Goal: Information Seeking & Learning: Learn about a topic

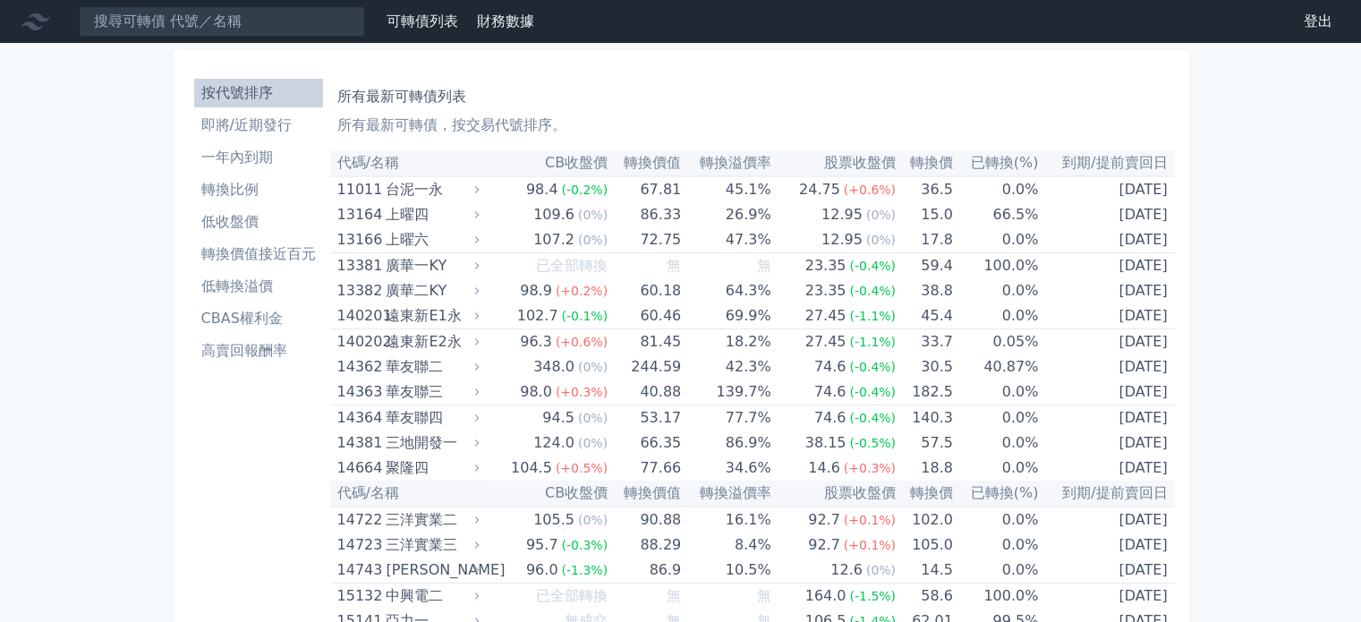
click at [272, 120] on li "即將/近期發行" at bounding box center [258, 125] width 129 height 21
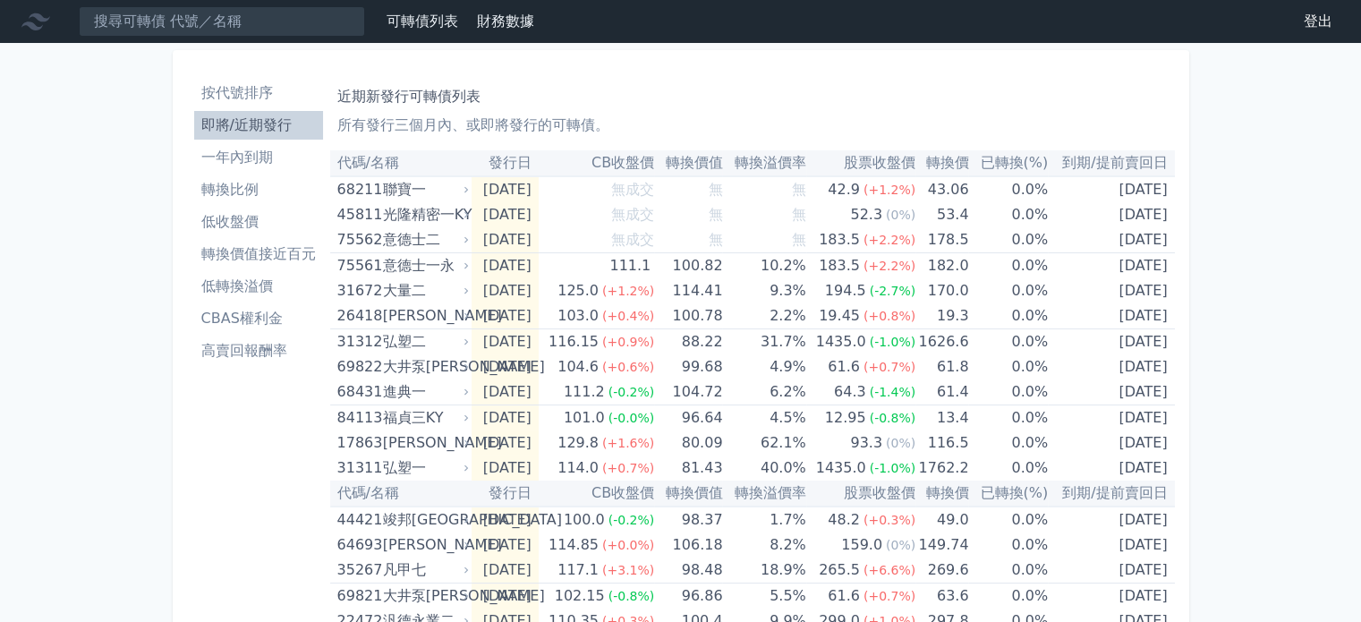
click at [273, 99] on li "按代號排序" at bounding box center [258, 92] width 129 height 21
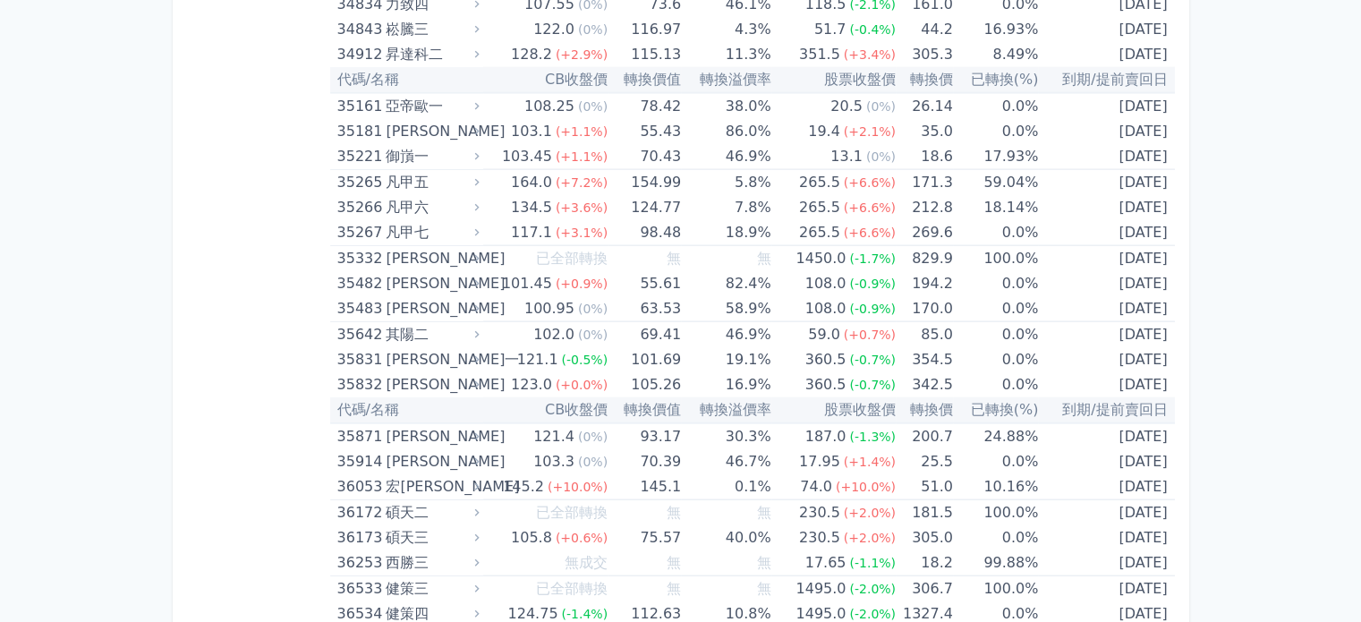
scroll to position [4224, 0]
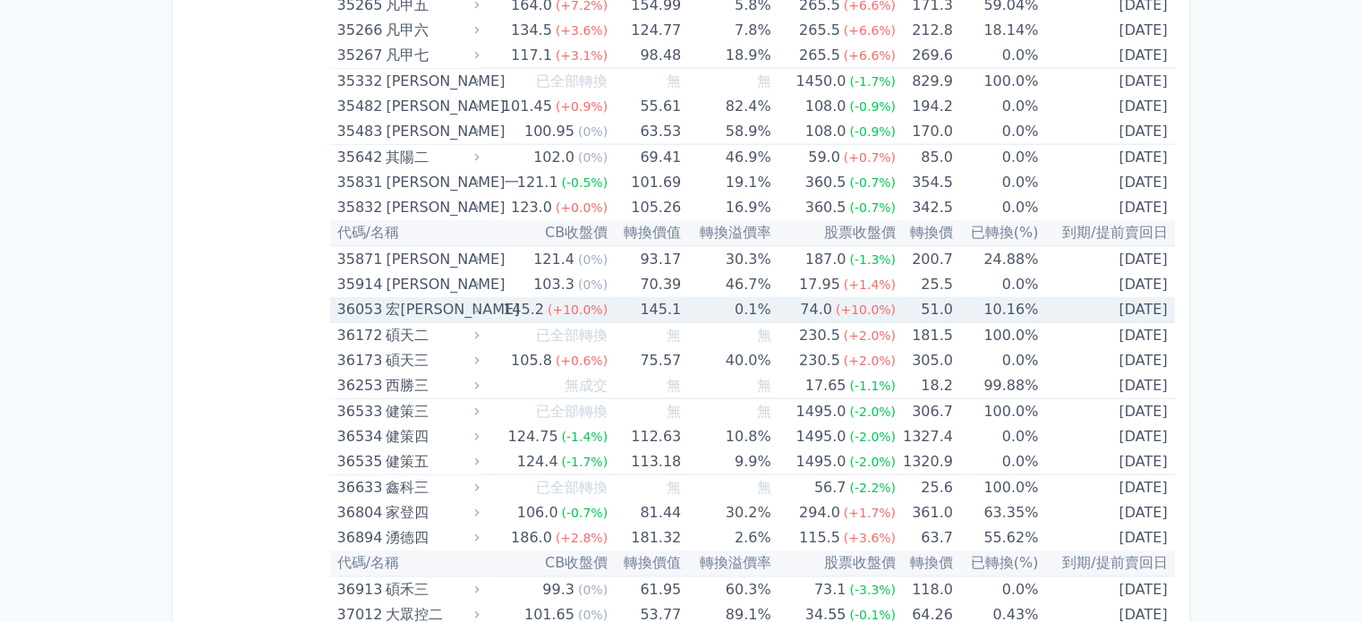
click at [435, 298] on div "宏[PERSON_NAME]" at bounding box center [431, 309] width 90 height 25
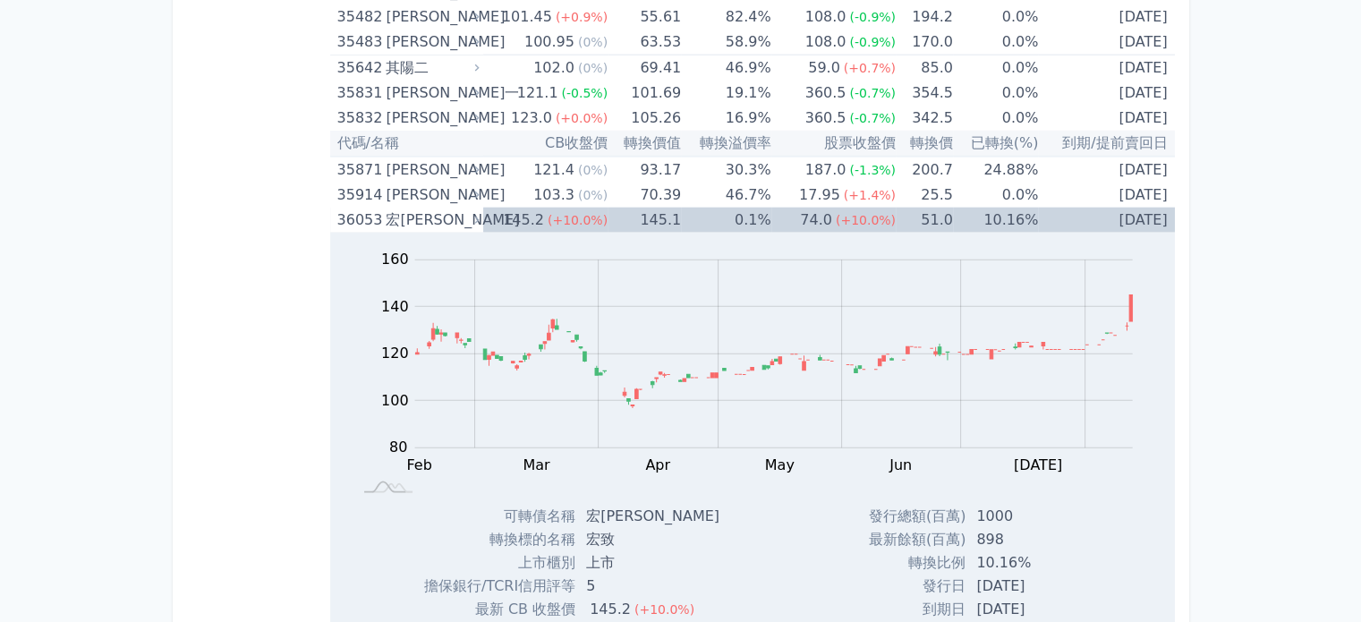
scroll to position [4256, 0]
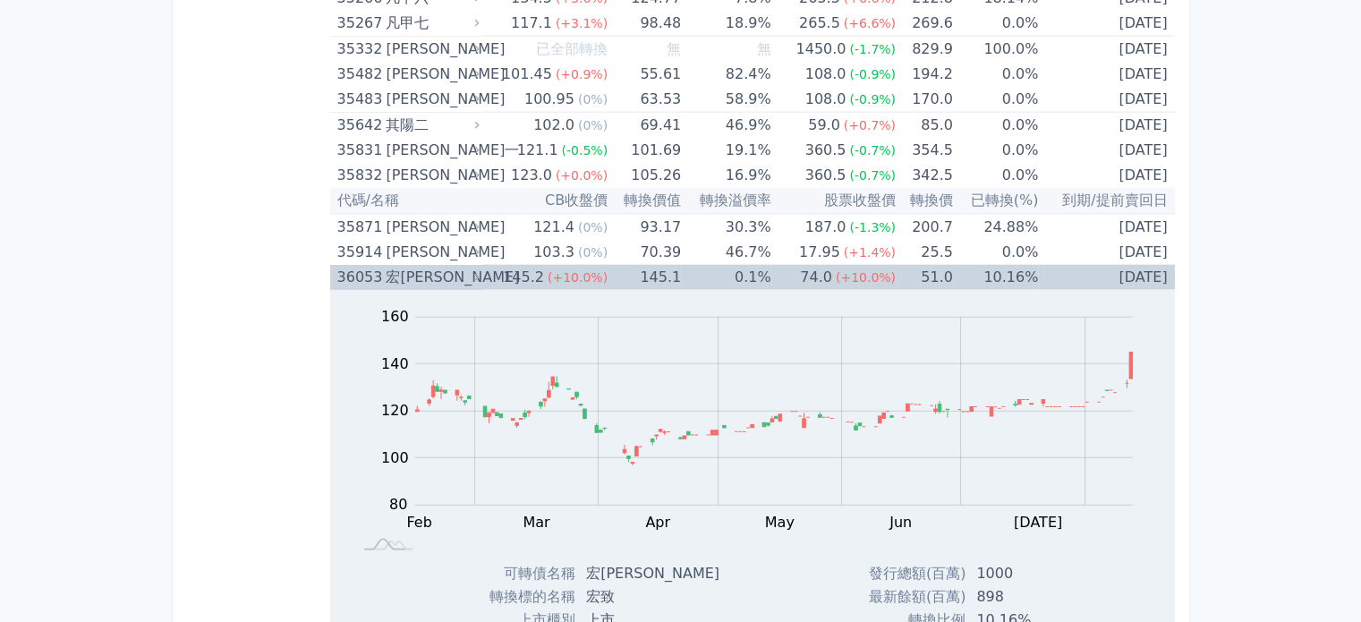
click at [476, 271] on icon at bounding box center [477, 277] width 13 height 13
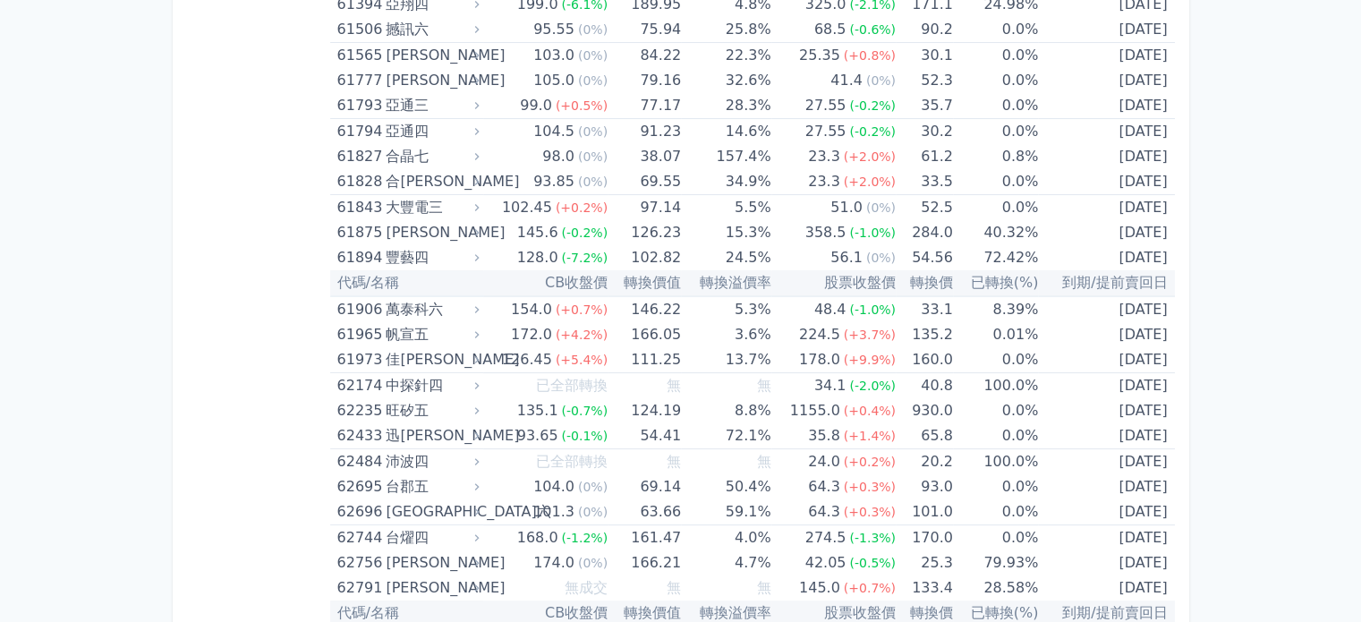
scroll to position [7132, 0]
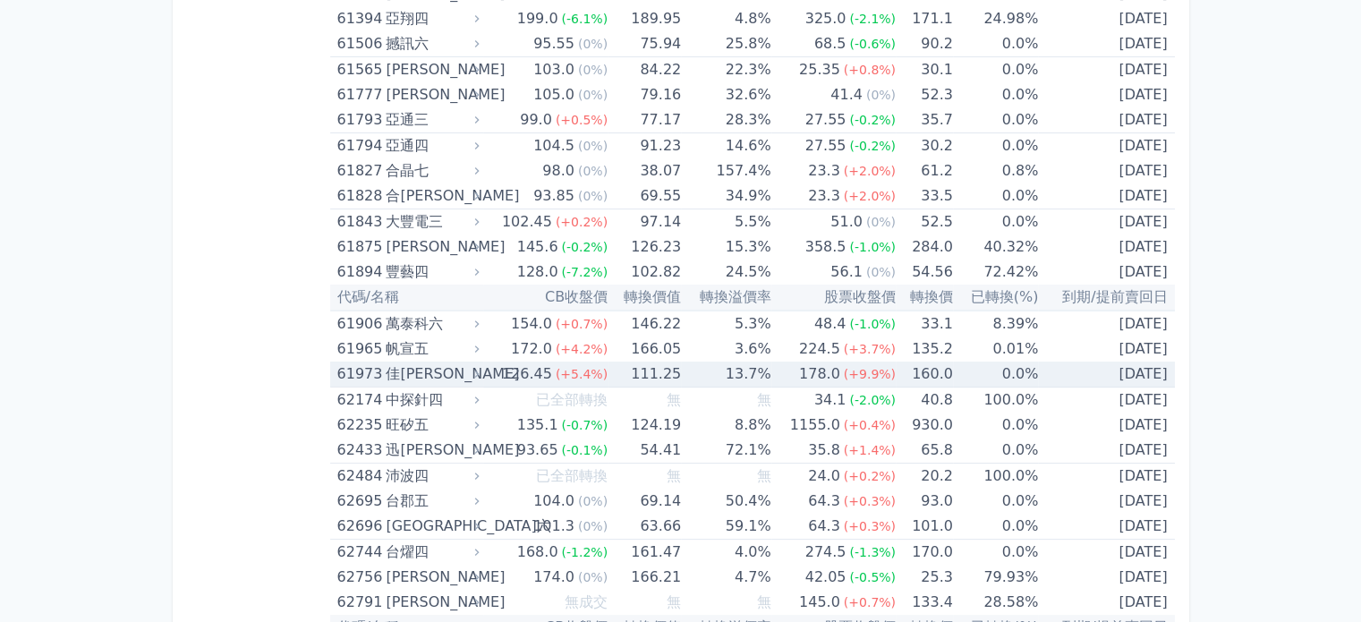
click at [759, 362] on td "13.7%" at bounding box center [726, 375] width 90 height 26
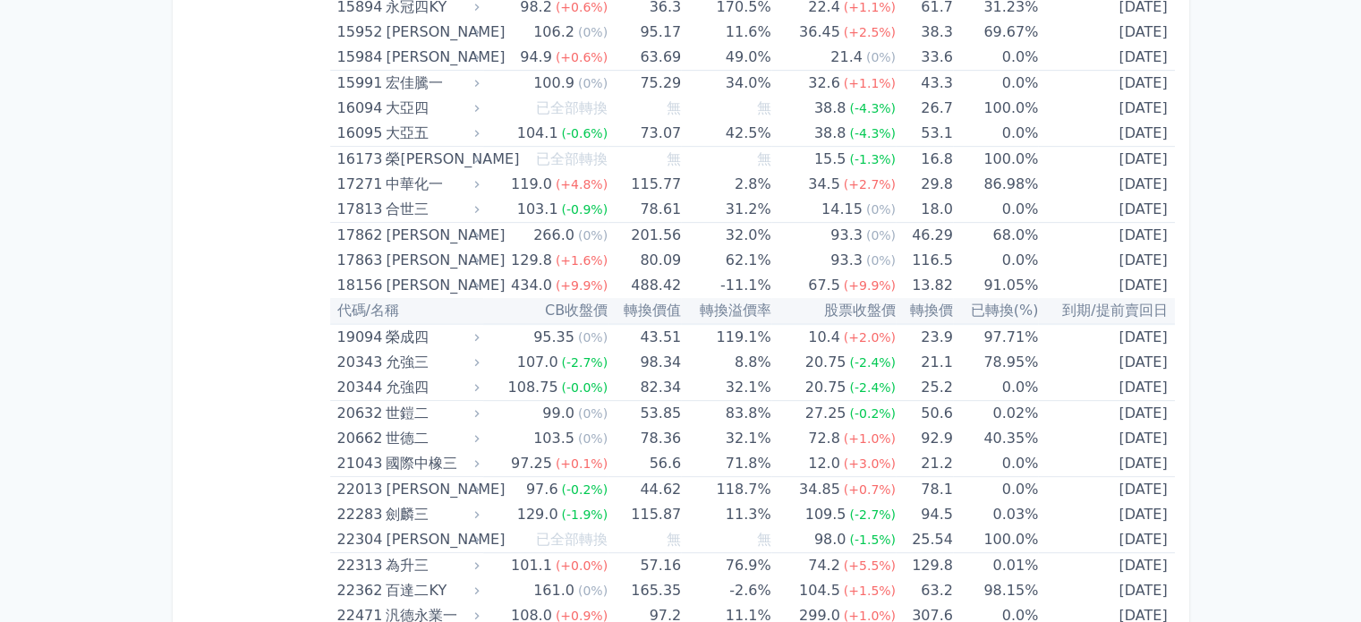
scroll to position [0, 0]
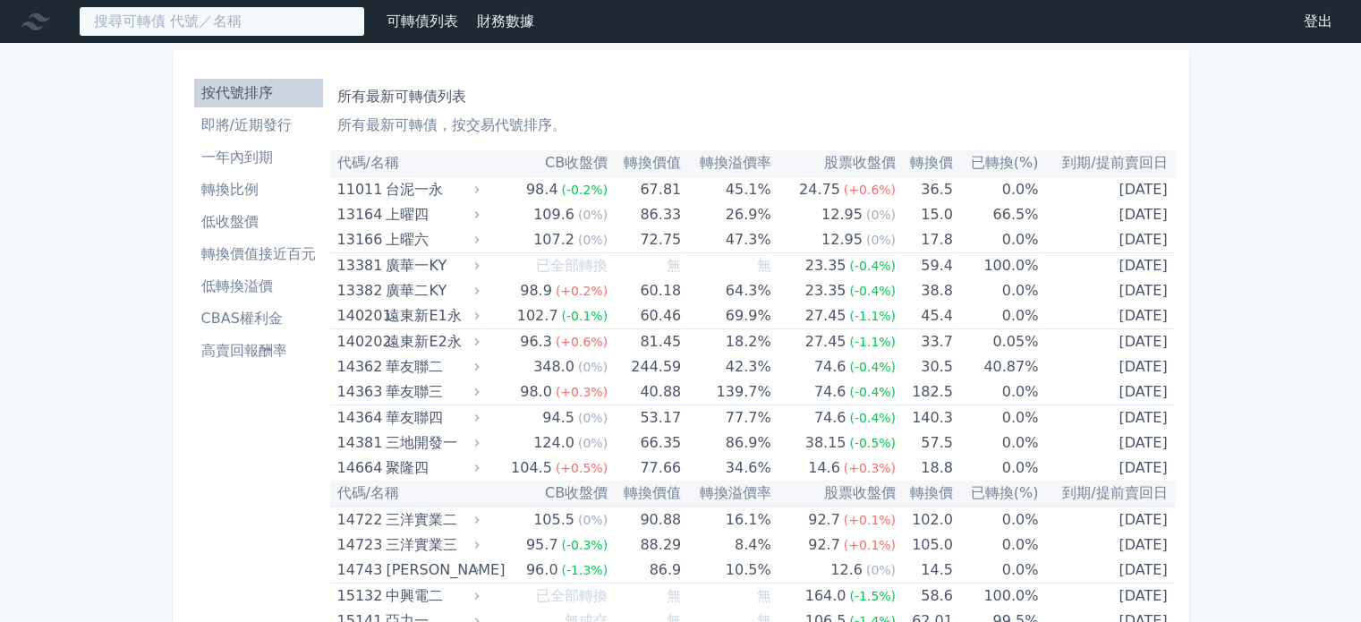
click at [144, 27] on input at bounding box center [222, 21] width 286 height 30
click at [157, 24] on input at bounding box center [222, 21] width 286 height 30
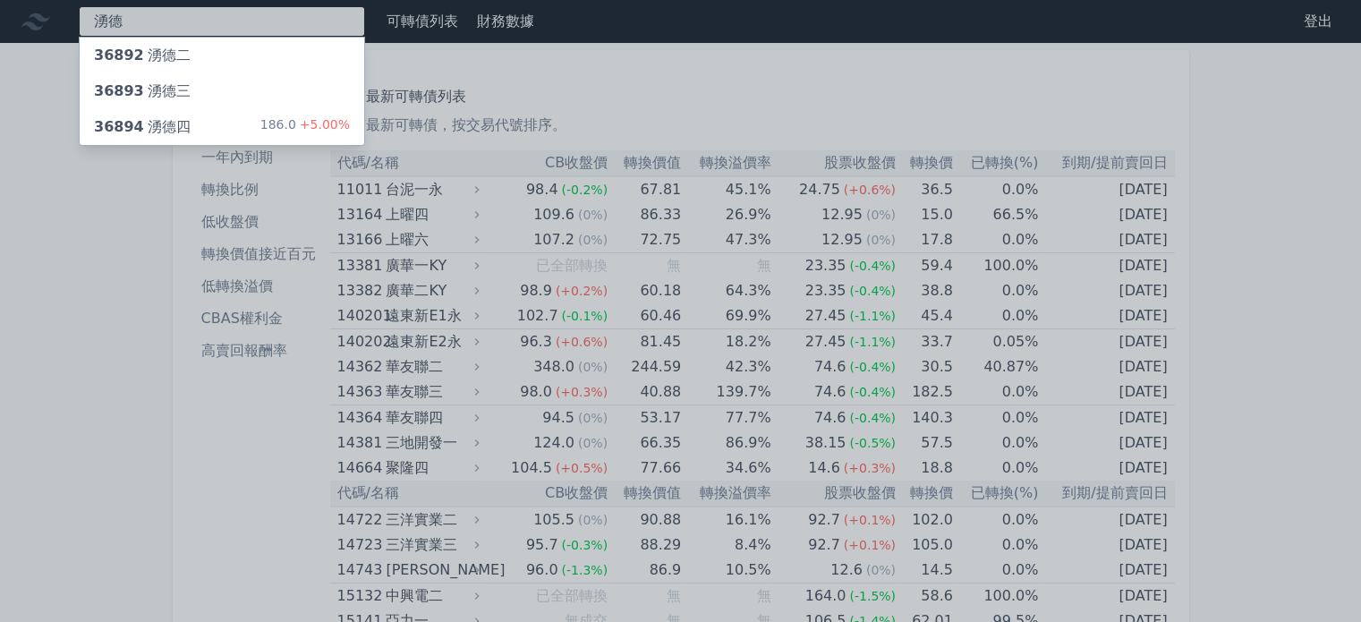
type input "湧德德"
click at [780, 13] on div at bounding box center [680, 311] width 1361 height 622
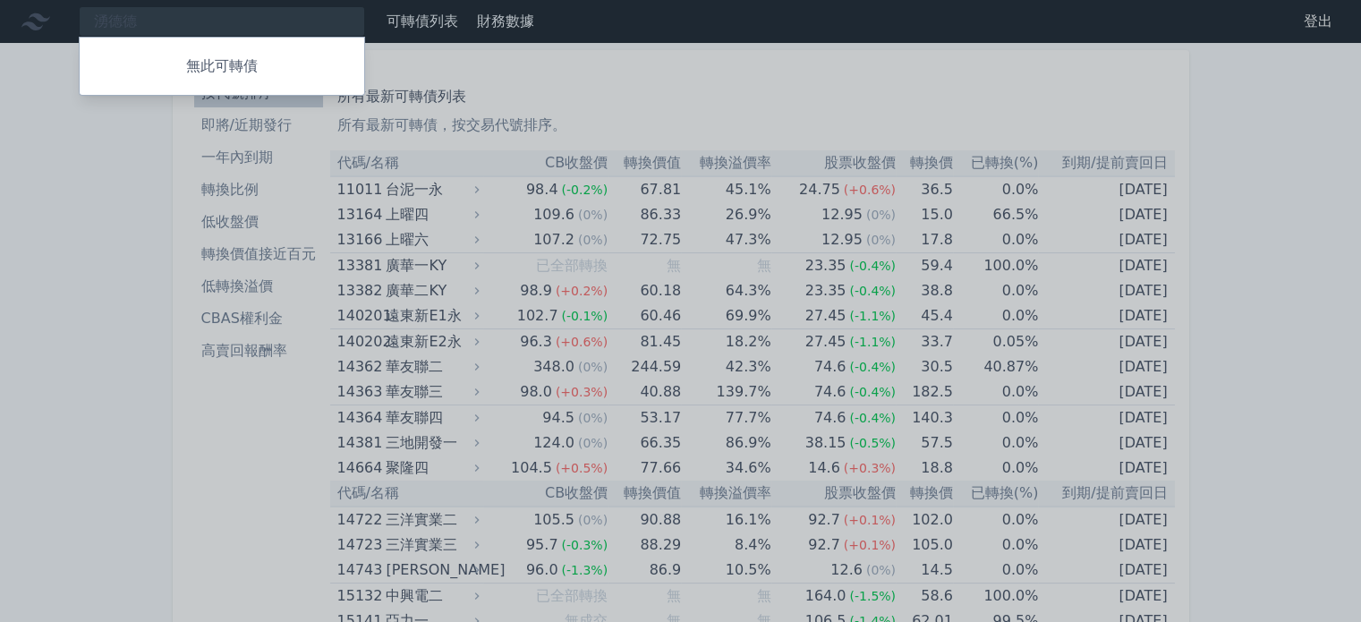
click at [1007, 31] on div at bounding box center [680, 311] width 1361 height 622
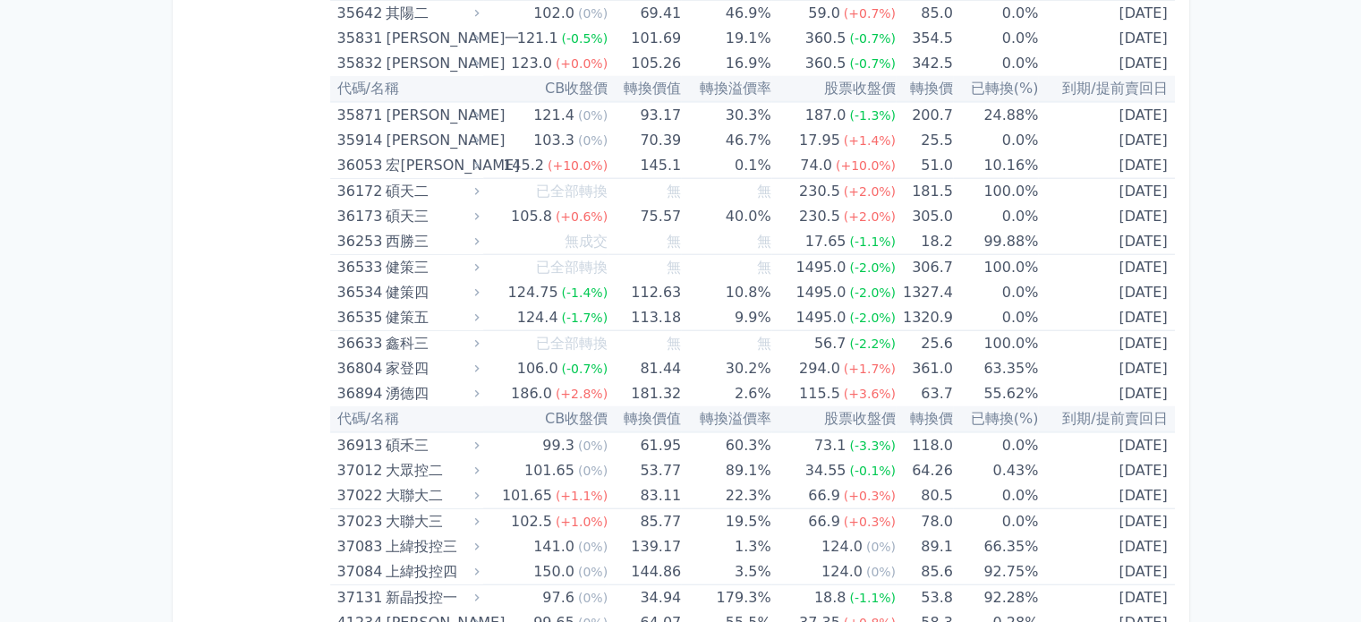
scroll to position [4354, 0]
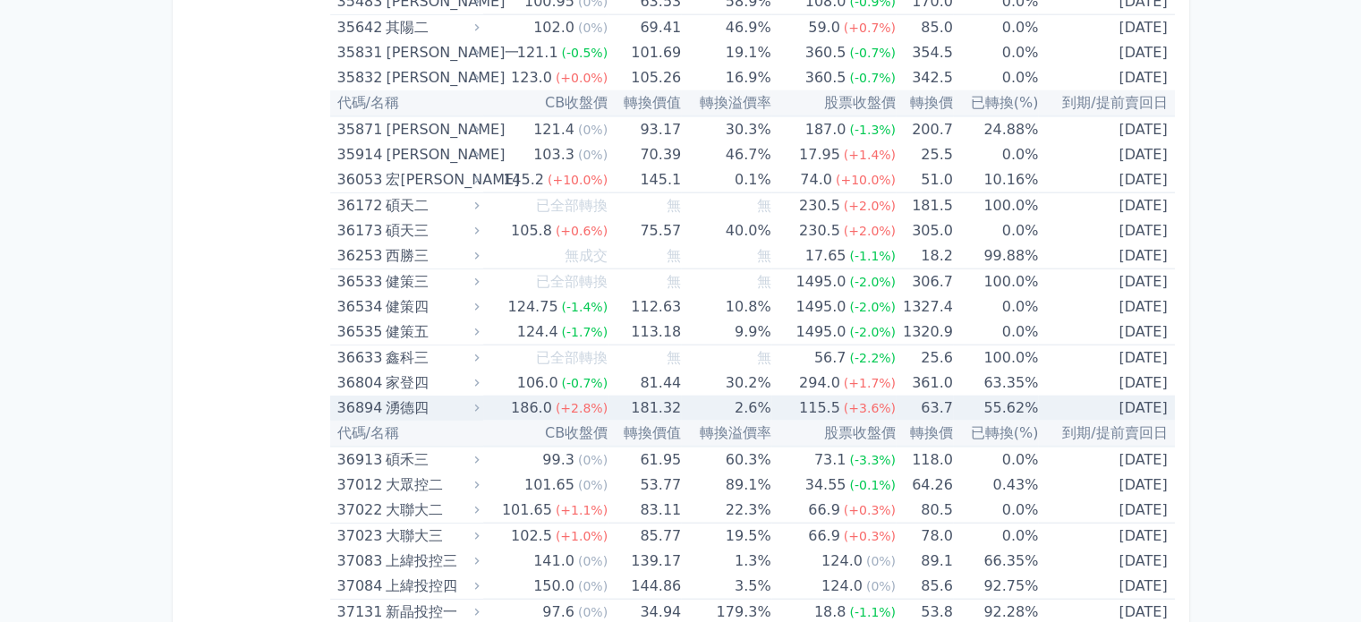
click at [448, 397] on div "湧德四" at bounding box center [431, 408] width 90 height 25
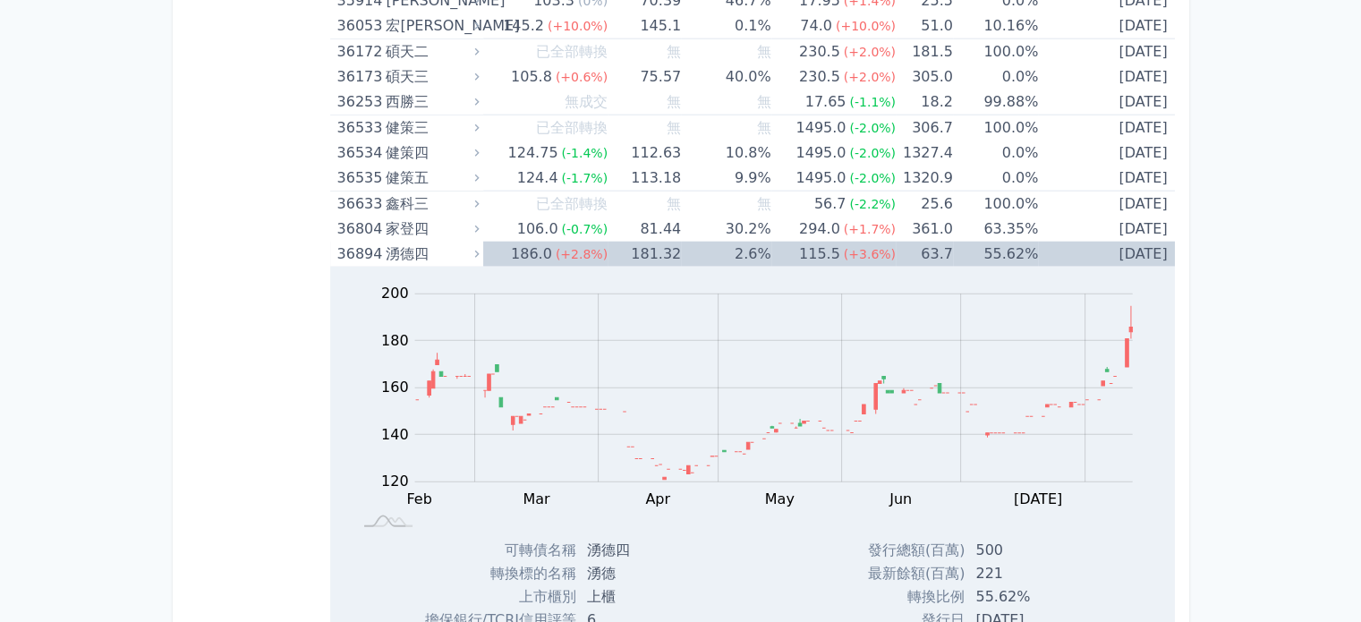
scroll to position [4342, 0]
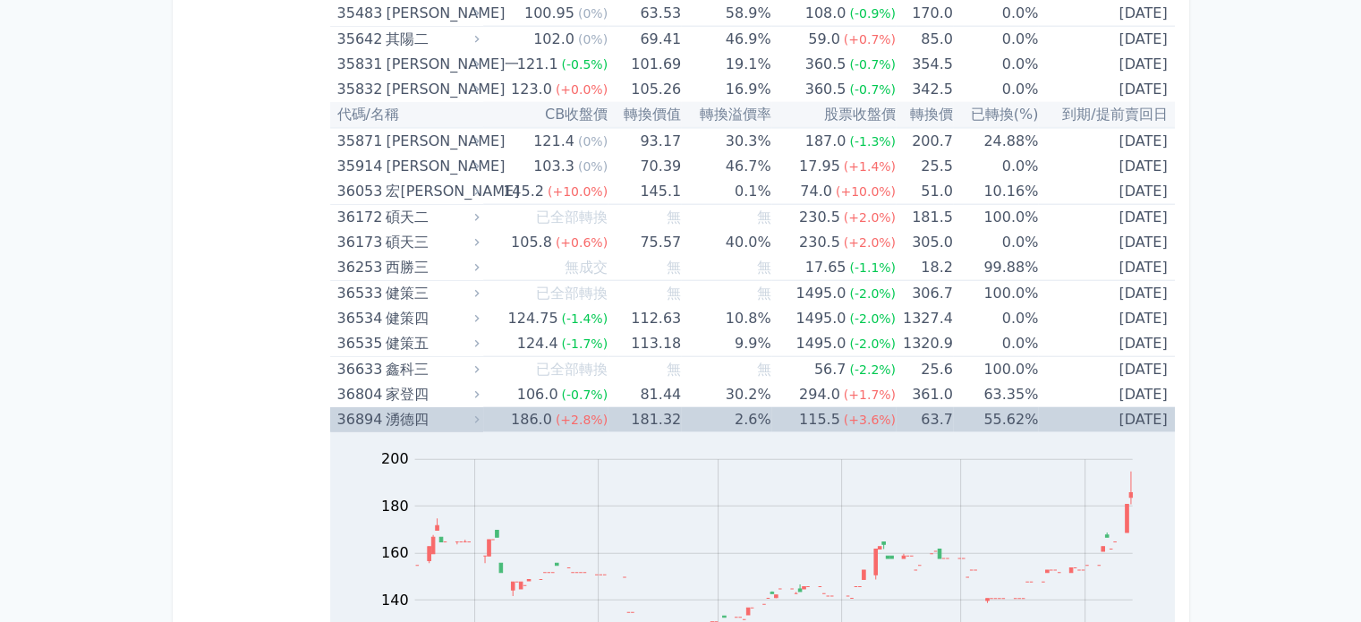
click at [483, 414] on icon at bounding box center [477, 420] width 13 height 13
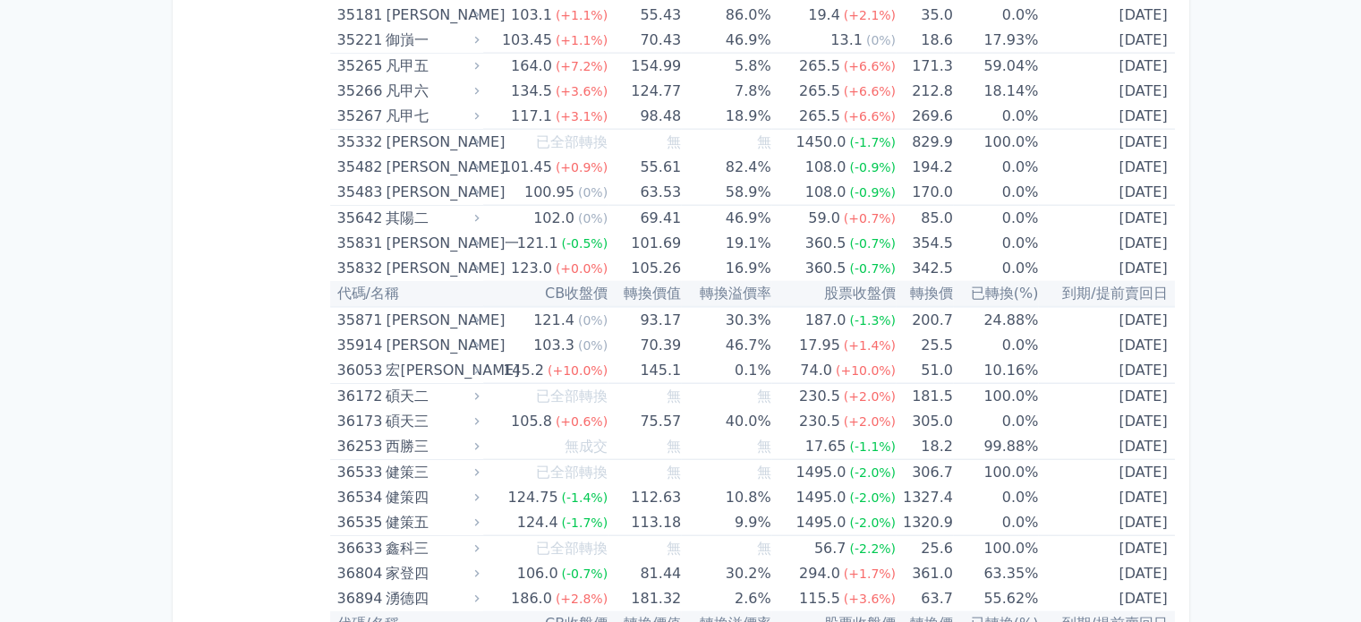
scroll to position [4206, 0]
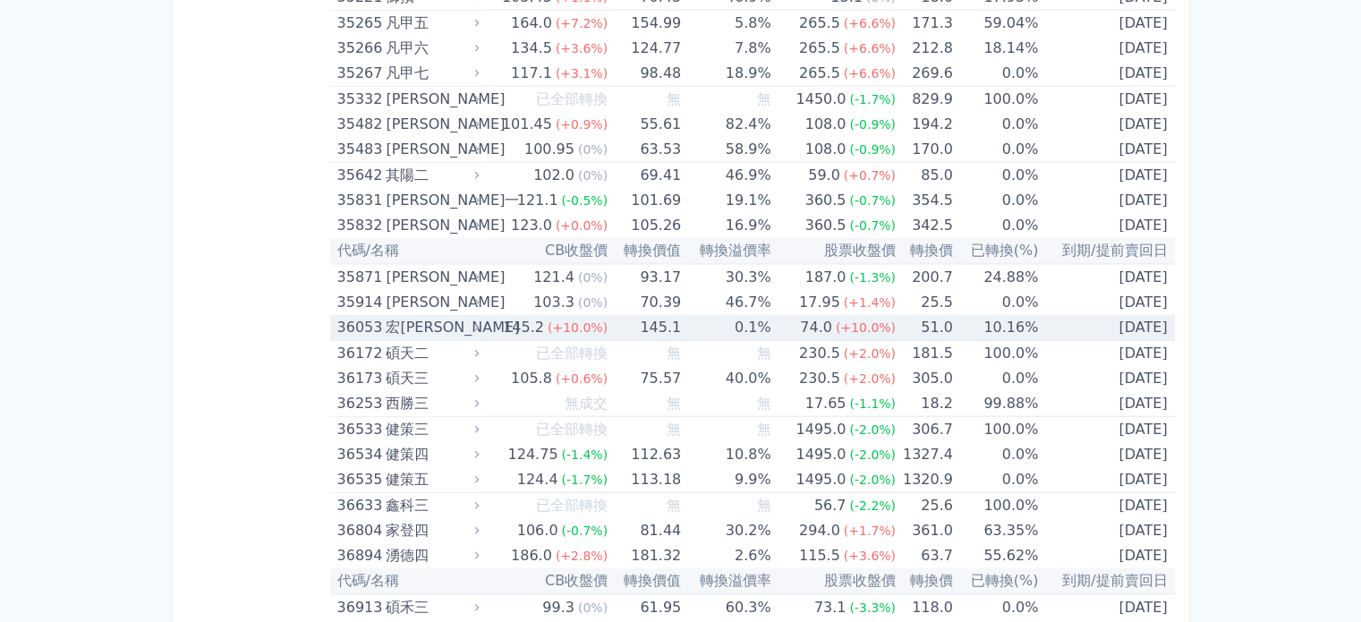
click at [494, 318] on td "145.2 (+10.0%)" at bounding box center [545, 328] width 124 height 26
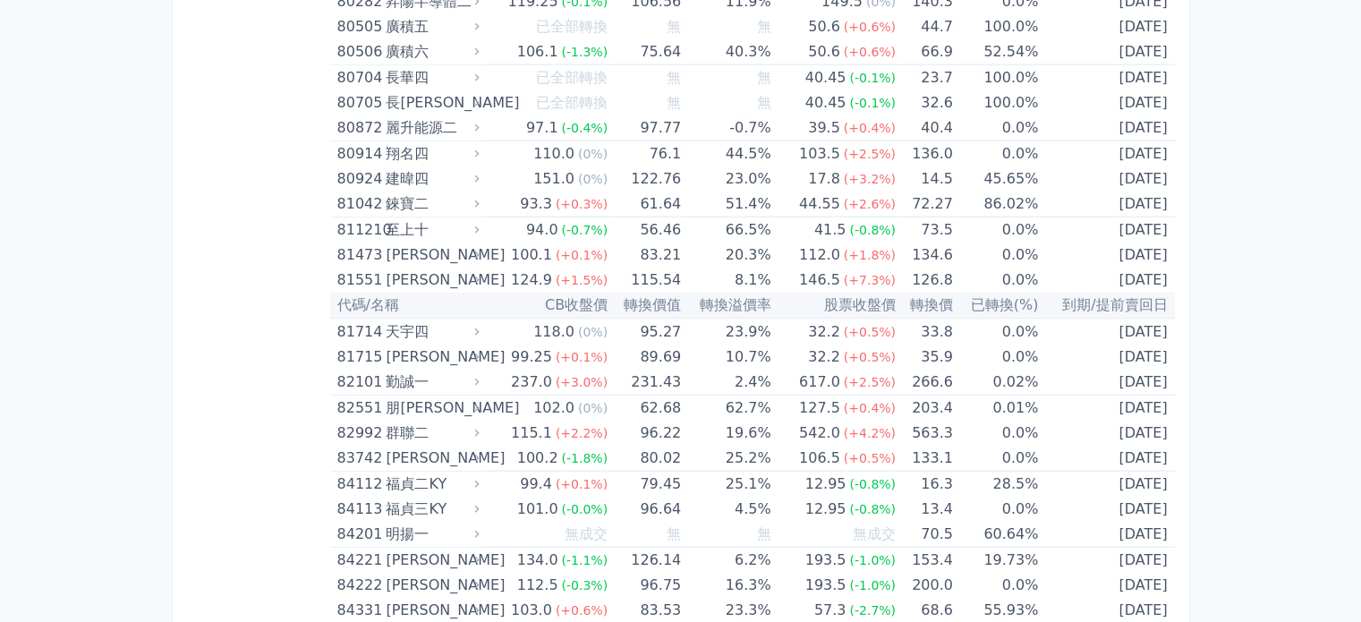
scroll to position [10914, 0]
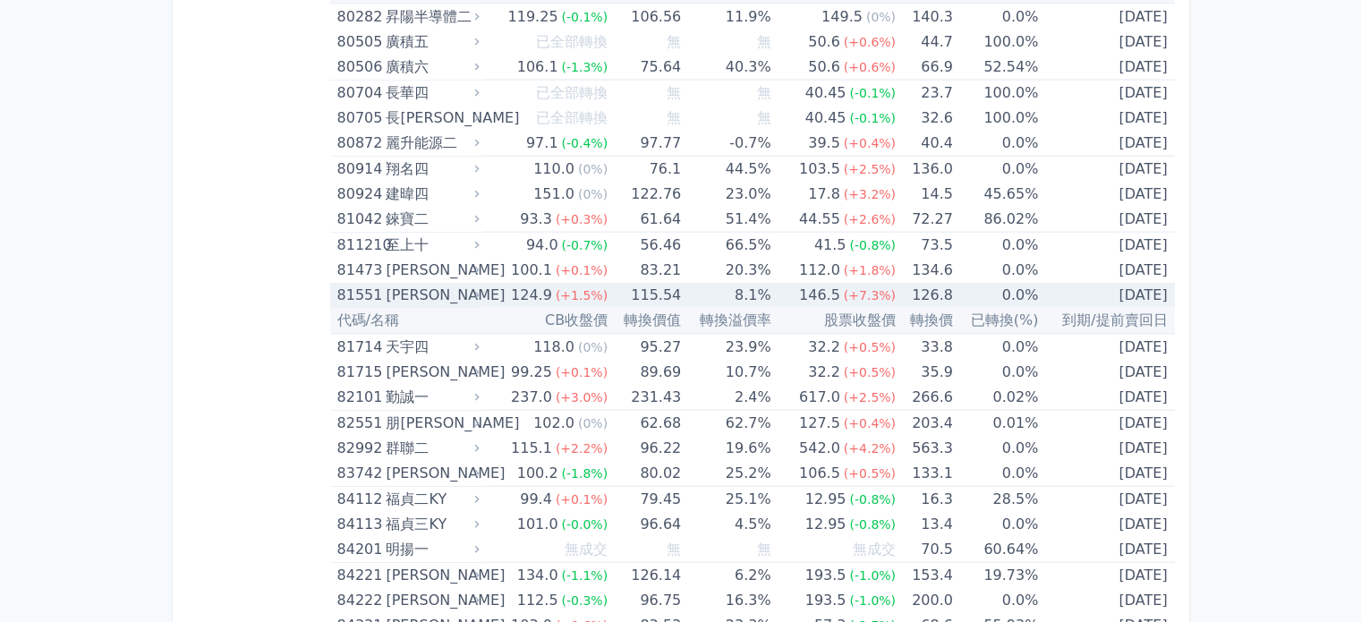
click at [456, 283] on div "[PERSON_NAME]" at bounding box center [431, 295] width 90 height 25
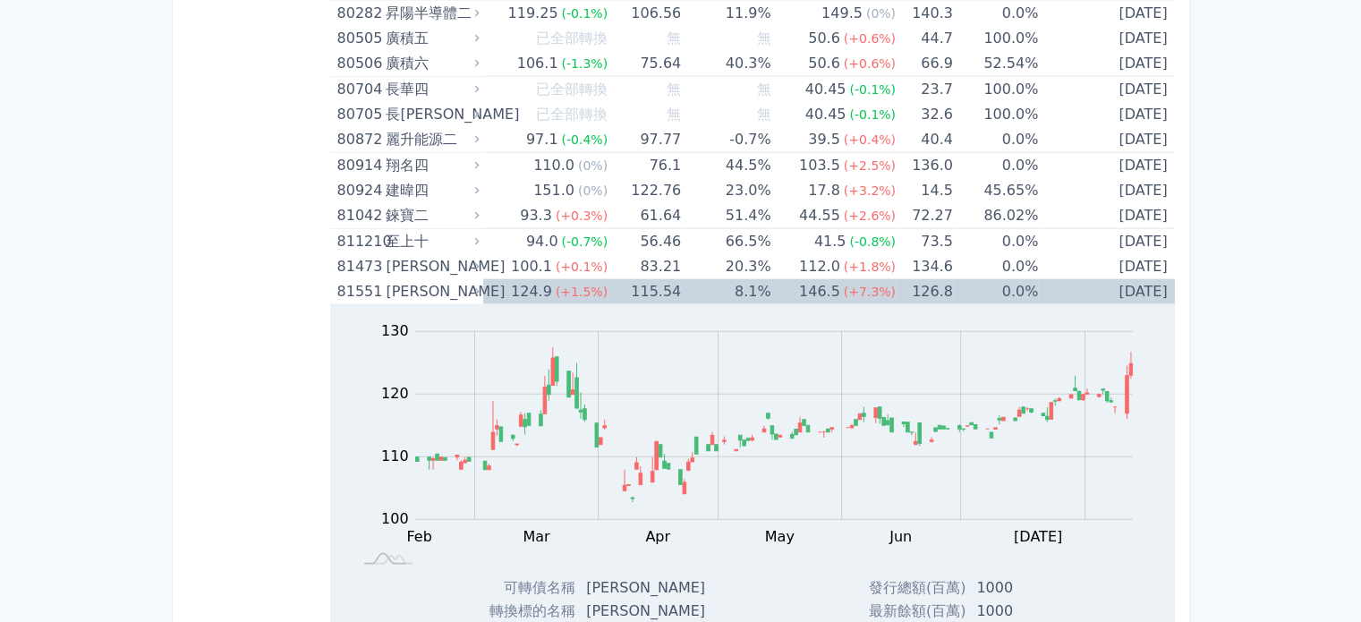
scroll to position [10902, 0]
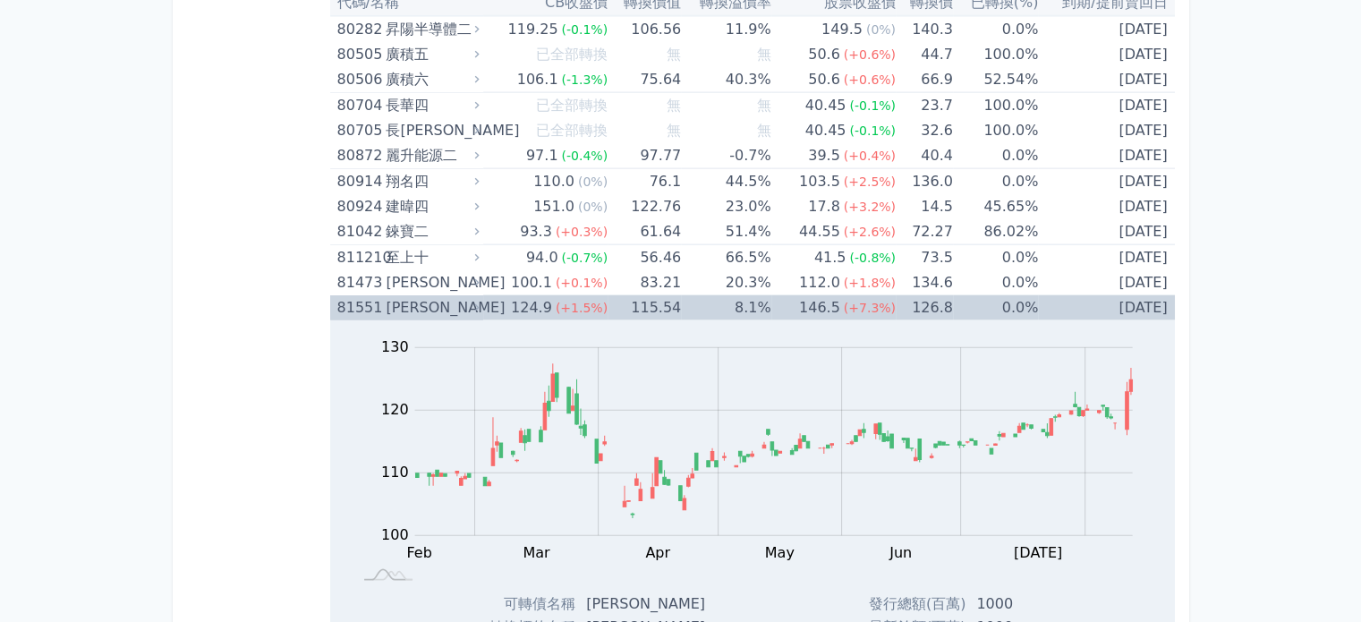
click at [437, 295] on div "[PERSON_NAME]" at bounding box center [431, 307] width 90 height 25
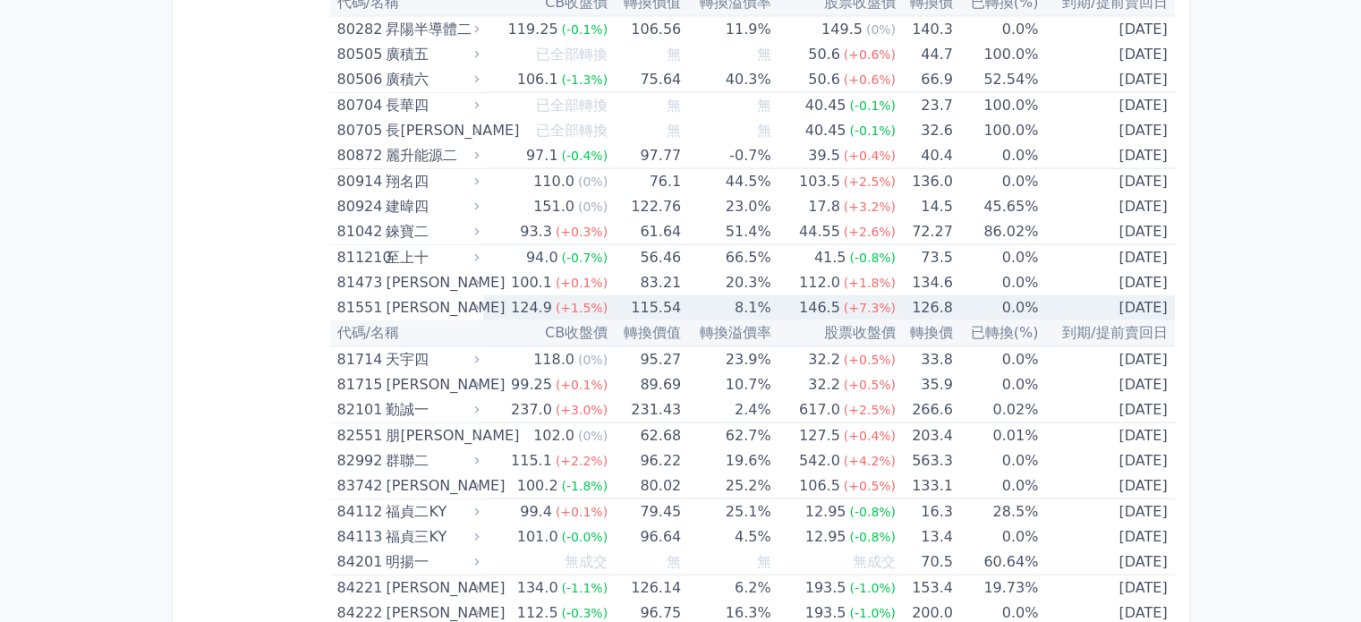
click at [439, 295] on div "[PERSON_NAME]" at bounding box center [431, 307] width 90 height 25
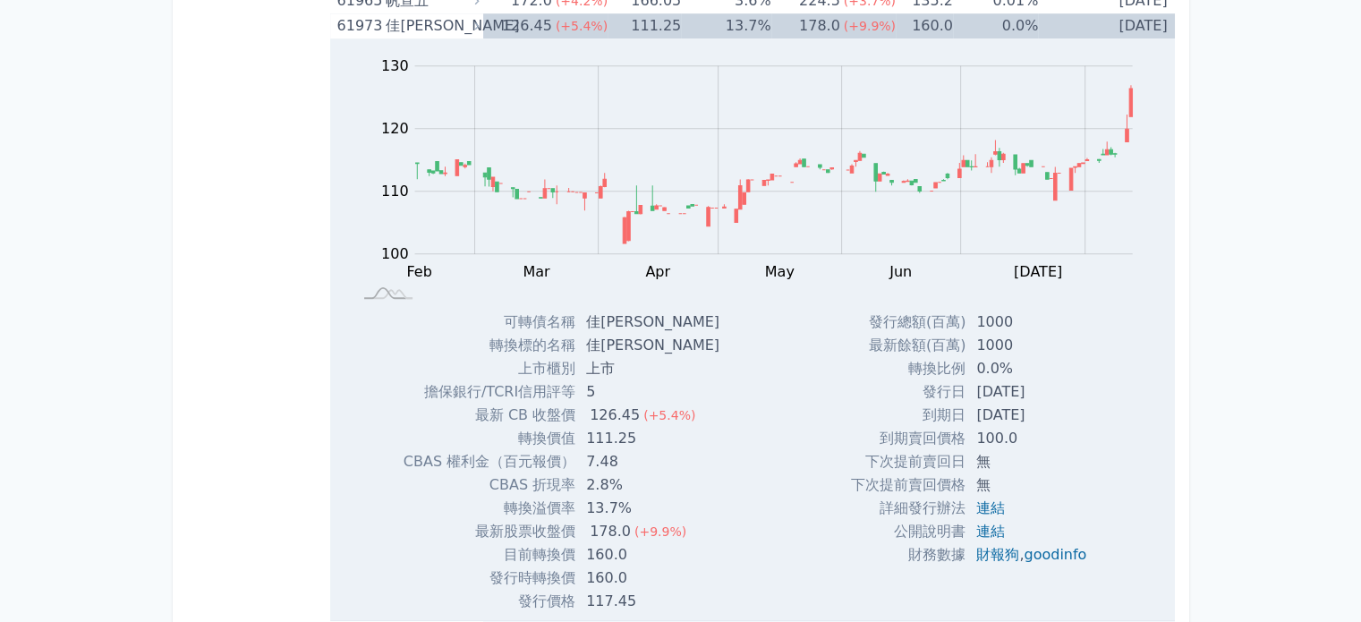
scroll to position [7936, 0]
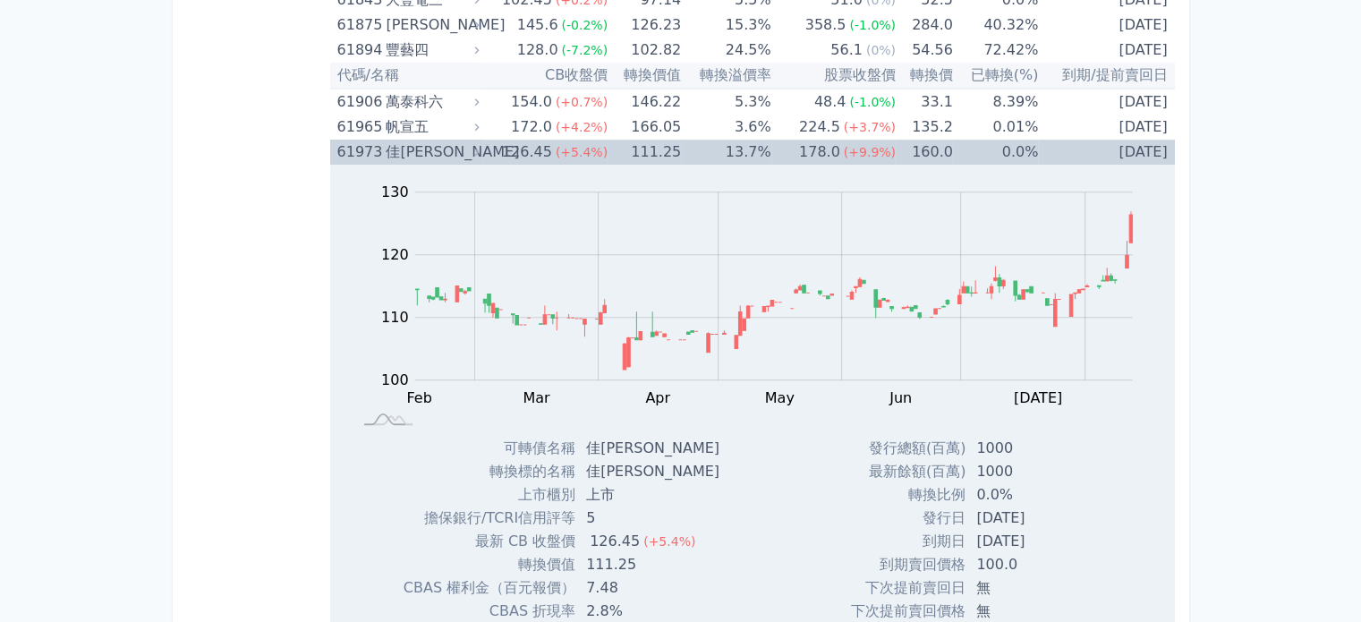
click at [533, 140] on div "126.45" at bounding box center [527, 152] width 57 height 25
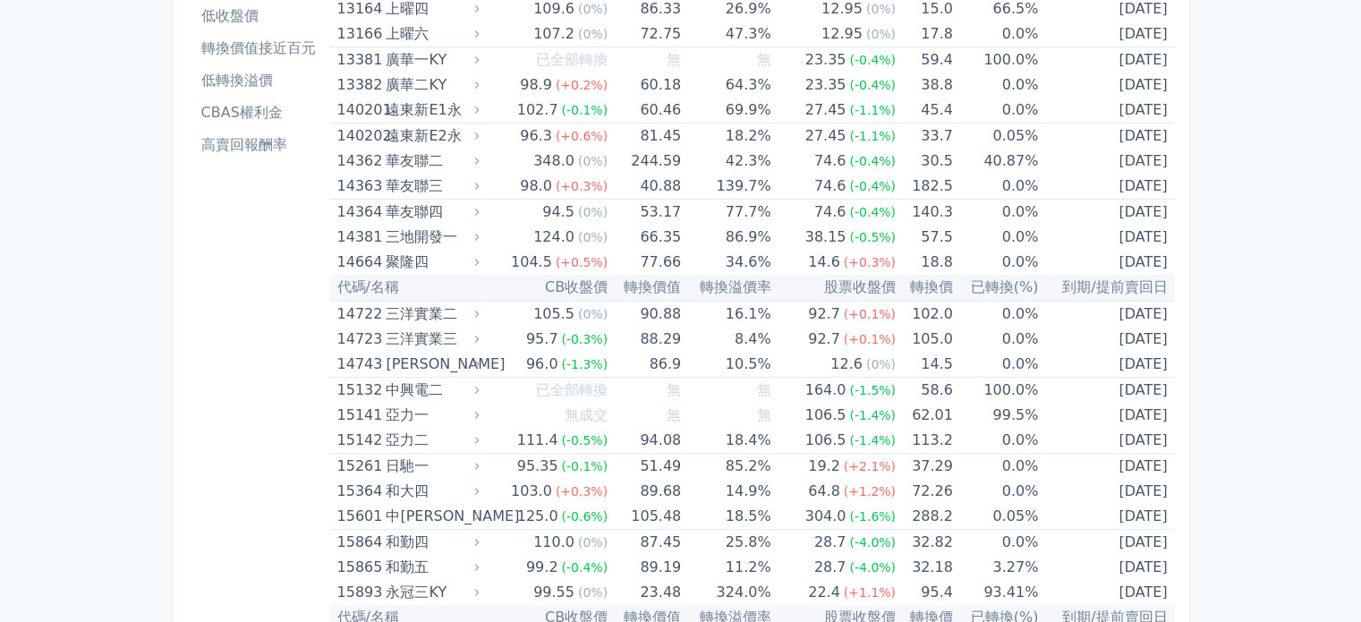
scroll to position [0, 0]
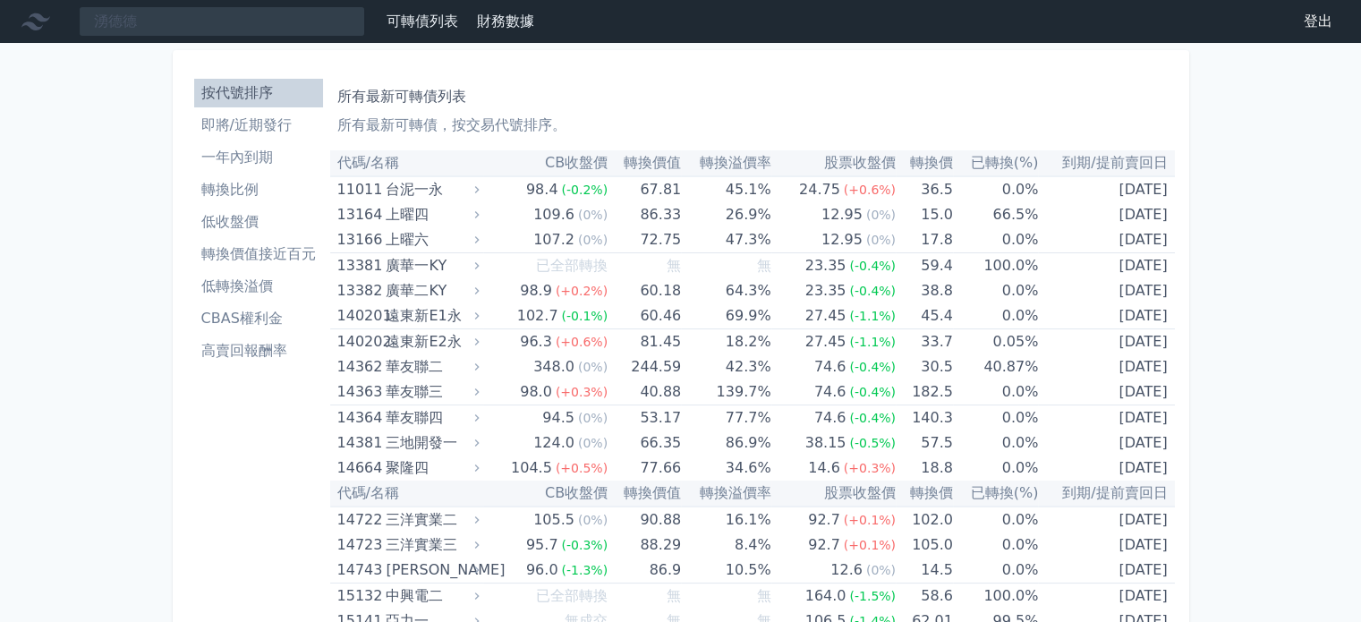
click at [1316, 26] on link "登出" at bounding box center [1318, 21] width 57 height 29
